Goal: Task Accomplishment & Management: Use online tool/utility

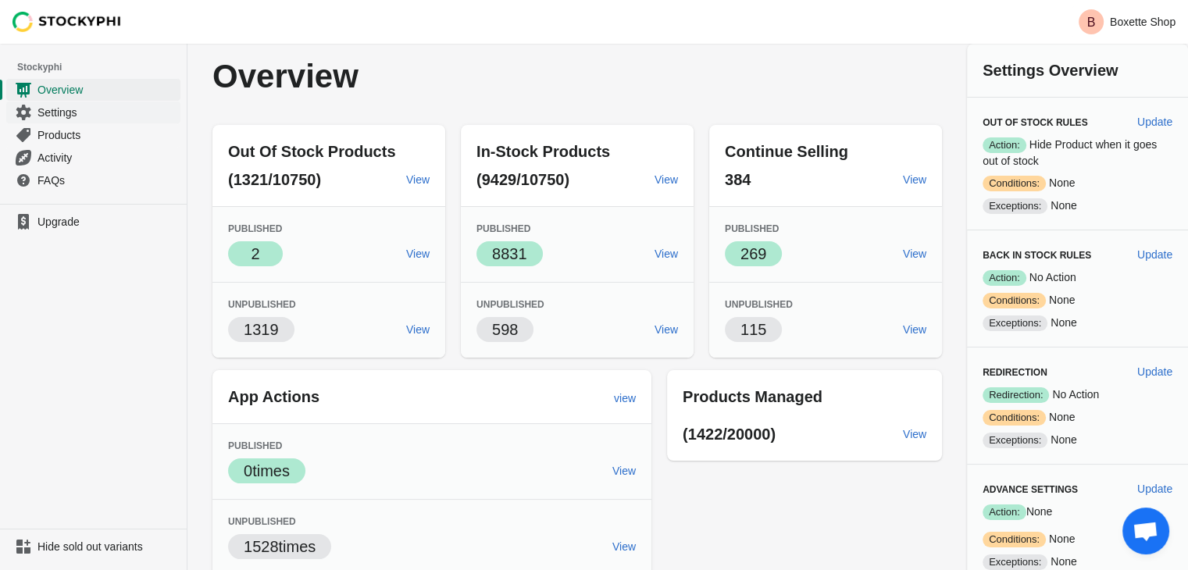
click at [78, 105] on span "Settings" at bounding box center [107, 113] width 140 height 16
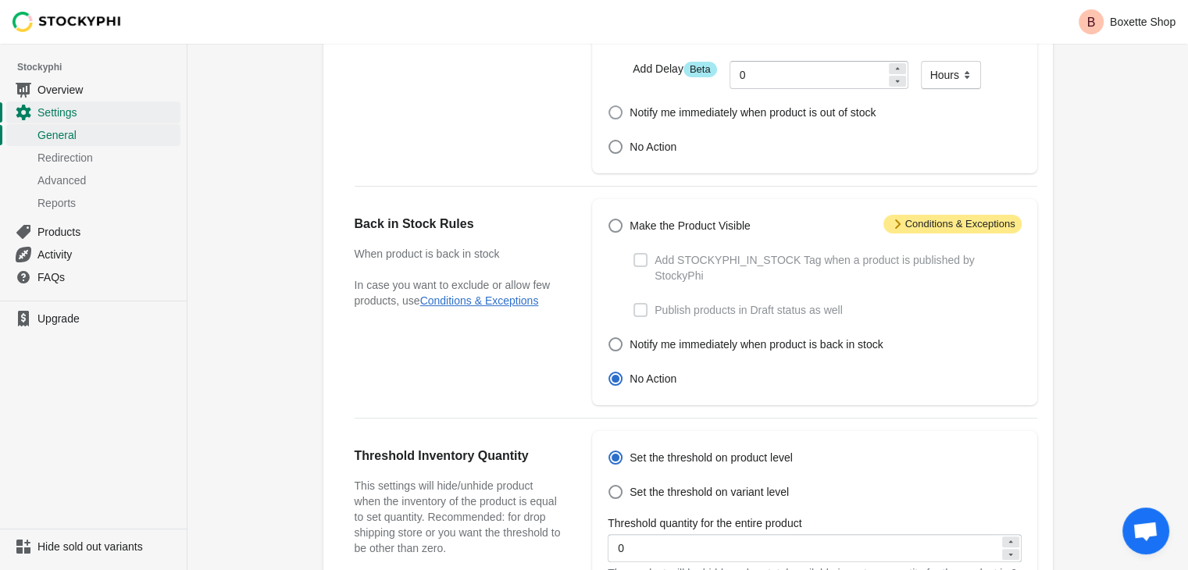
scroll to position [244, 0]
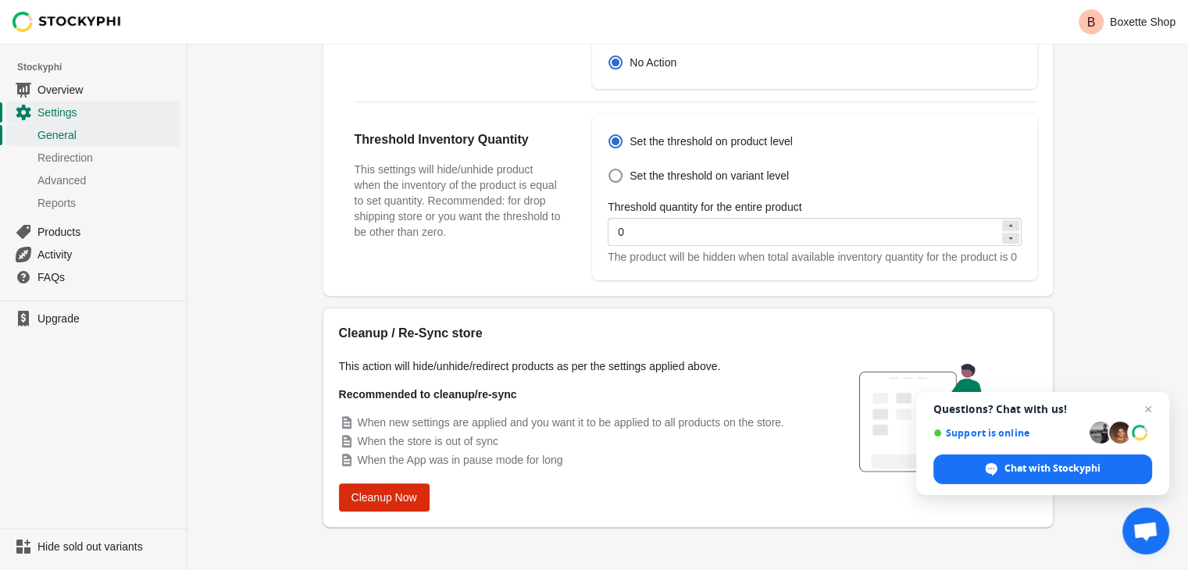
scroll to position [569, 0]
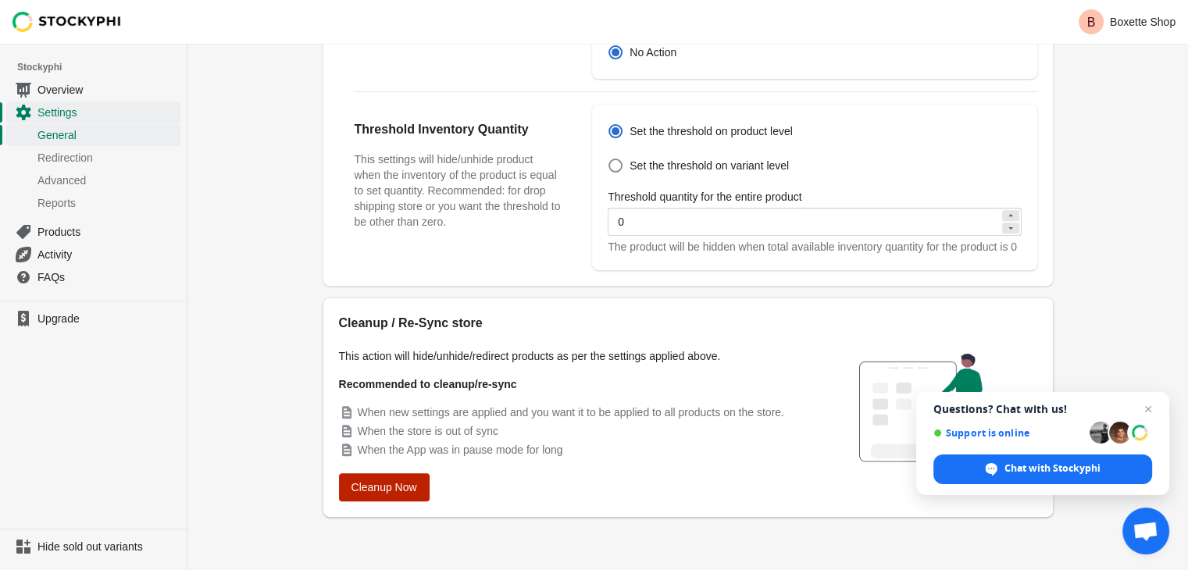
click at [380, 501] on button "Cleanup Now" at bounding box center [384, 487] width 91 height 28
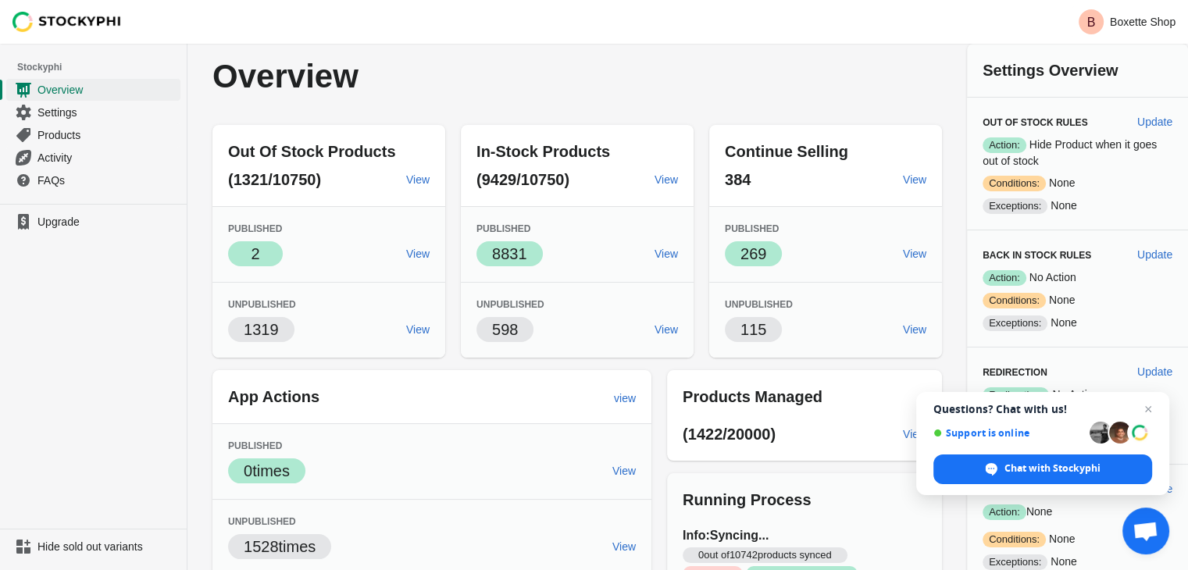
scroll to position [155, 0]
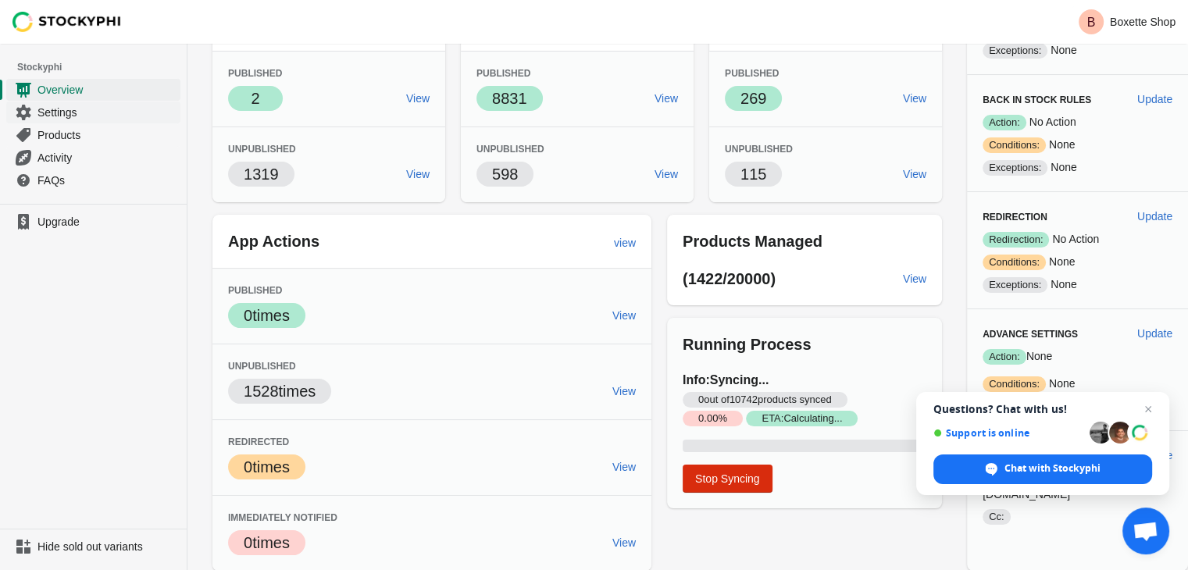
click at [67, 112] on span "Settings" at bounding box center [107, 113] width 140 height 16
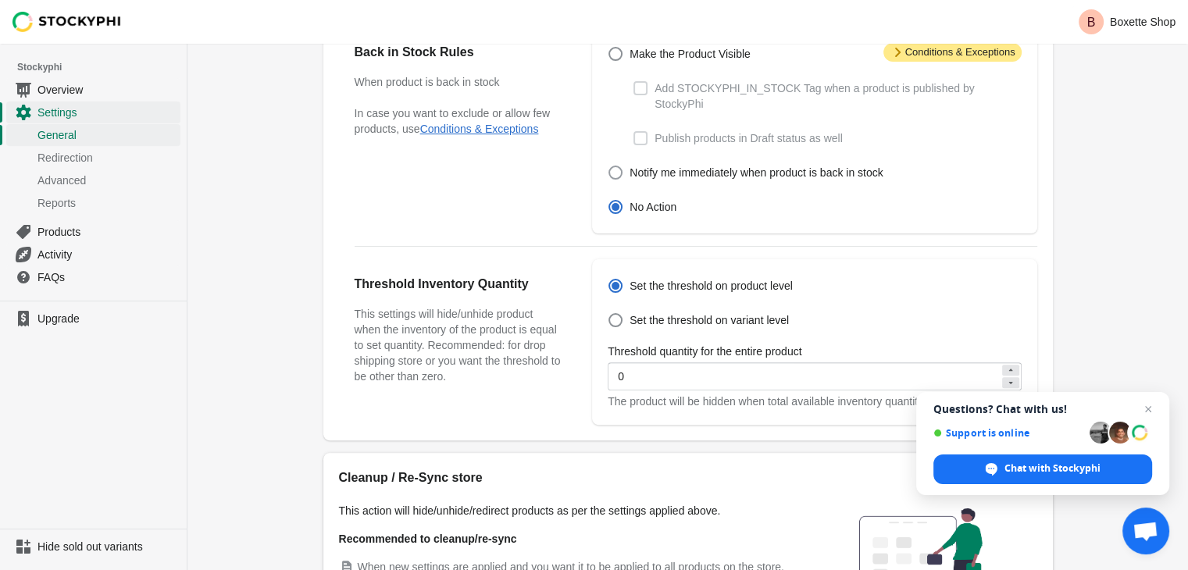
scroll to position [569, 0]
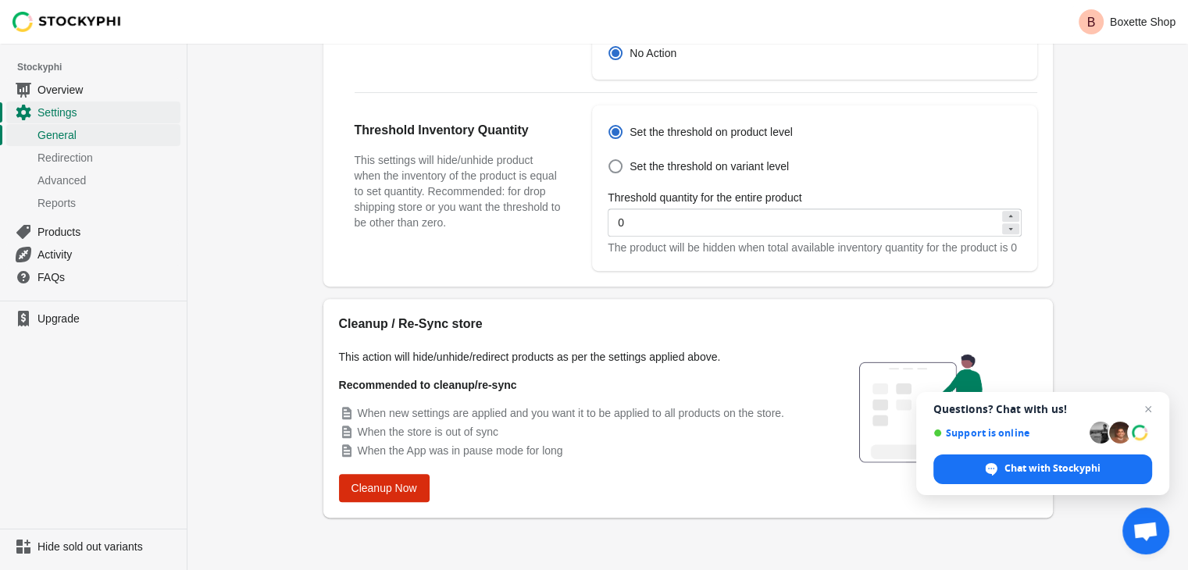
scroll to position [569, 0]
click at [416, 484] on span "Cleanup Now" at bounding box center [385, 487] width 66 height 12
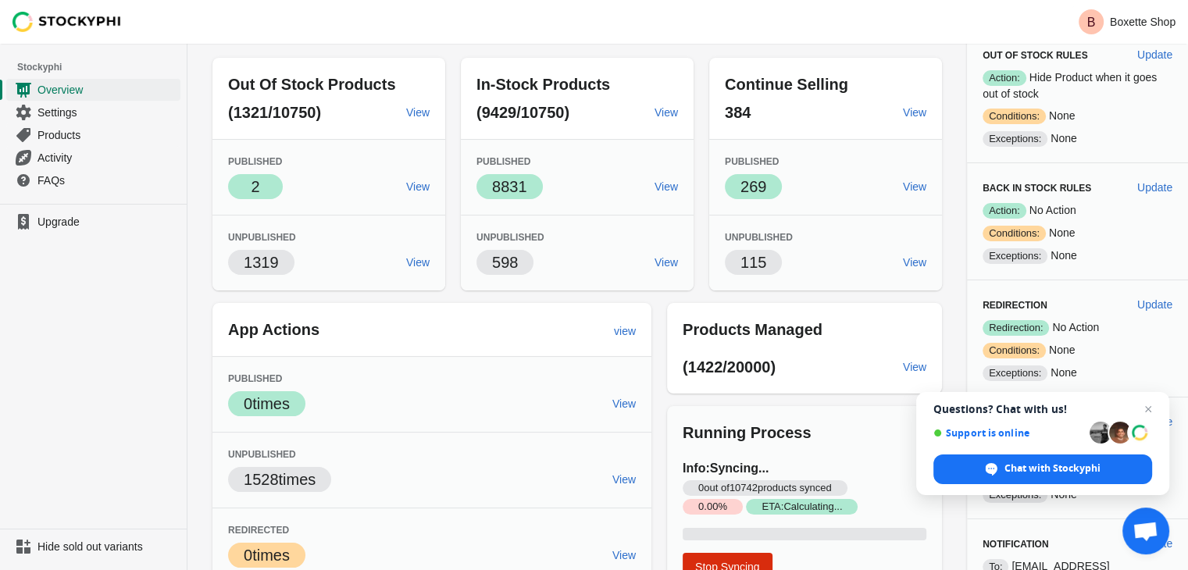
scroll to position [77, 0]
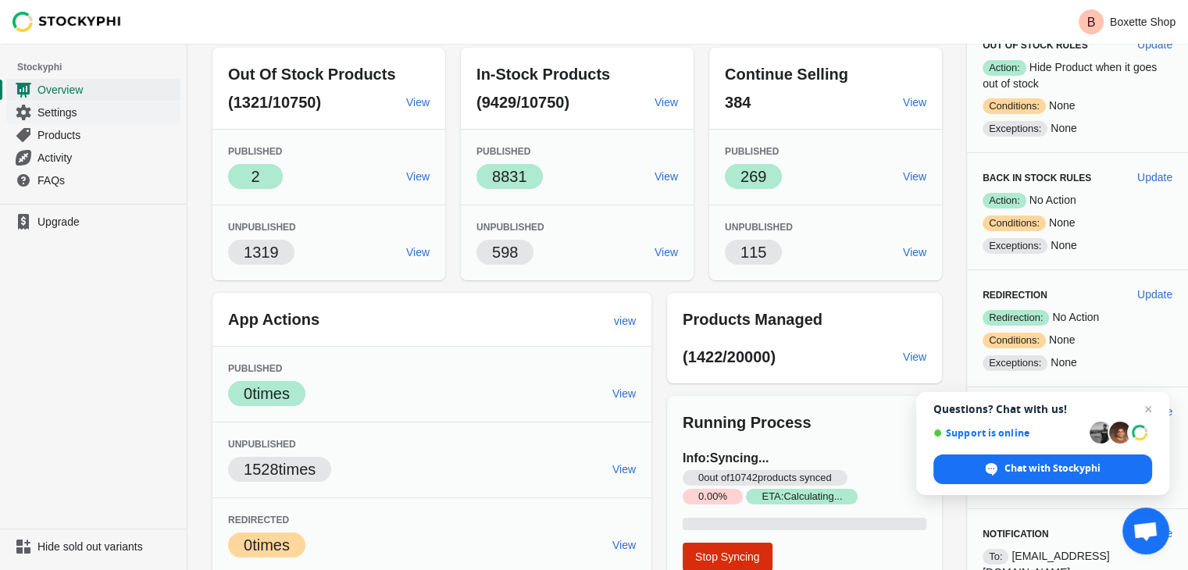
click at [80, 113] on span "Settings" at bounding box center [107, 113] width 140 height 16
